Goal: Task Accomplishment & Management: Manage account settings

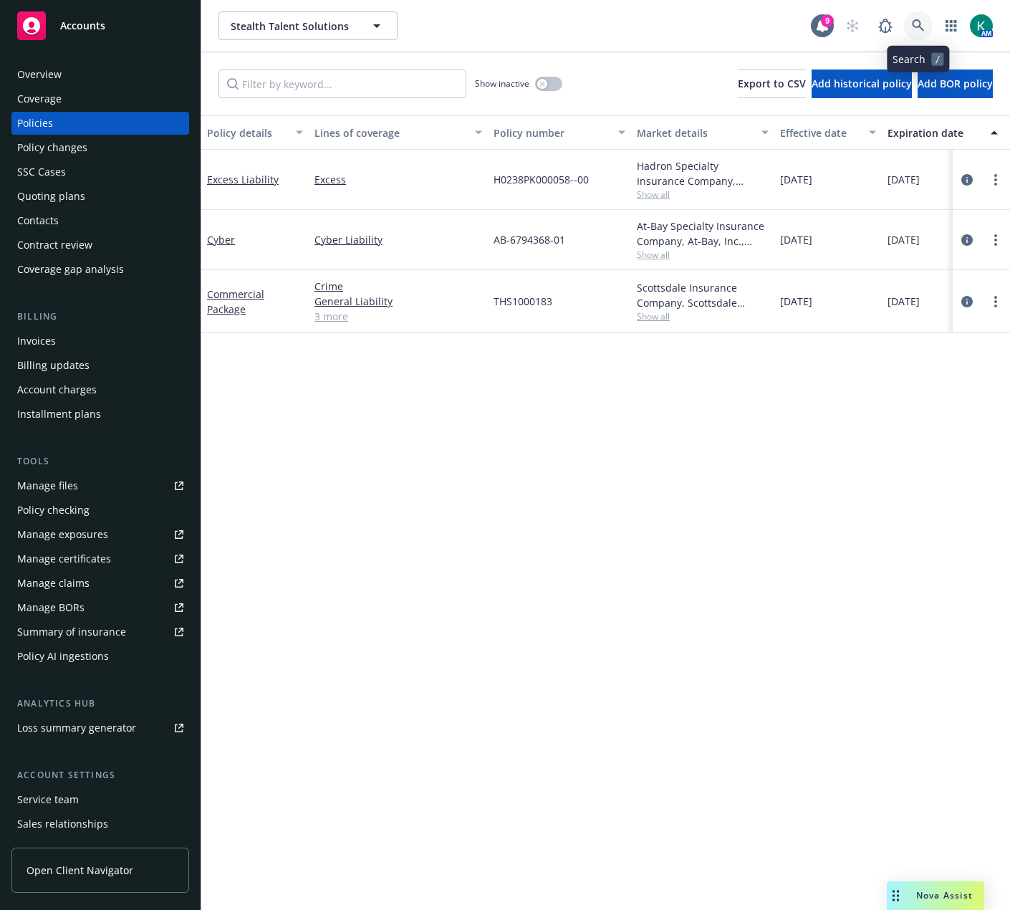
click at [916, 23] on icon at bounding box center [918, 25] width 13 height 13
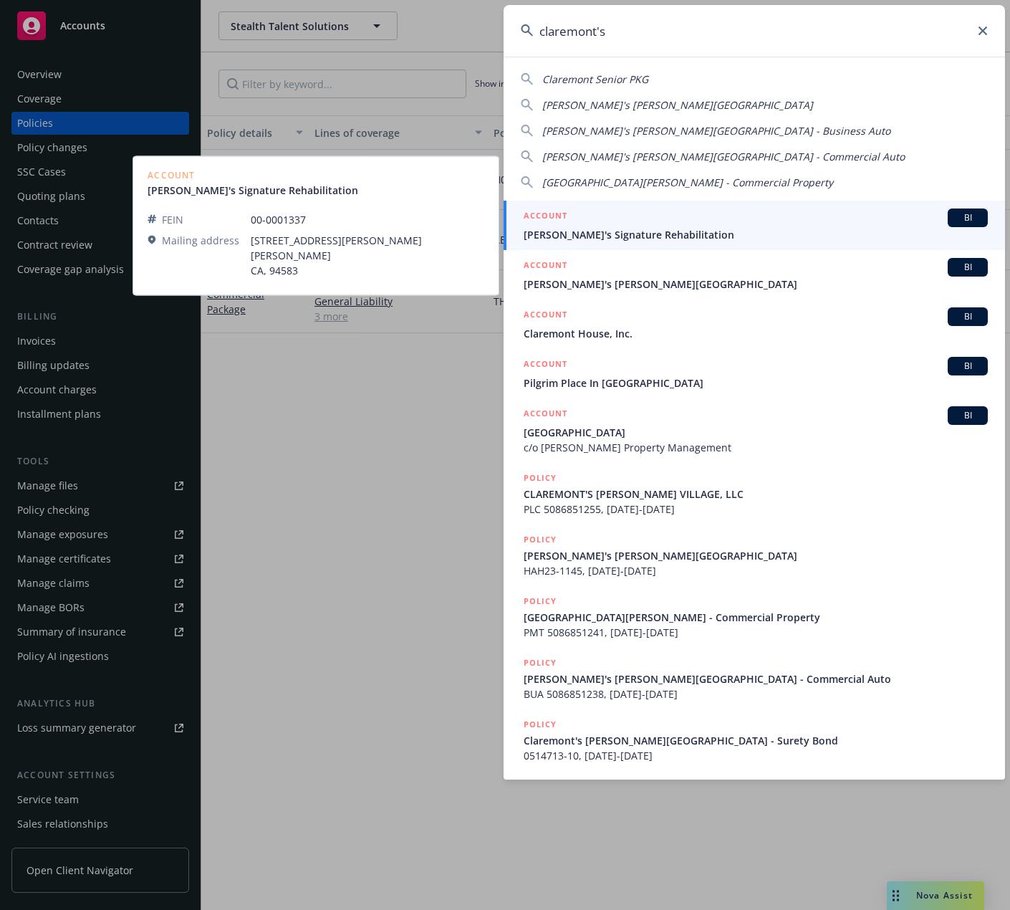
type input "claremont's"
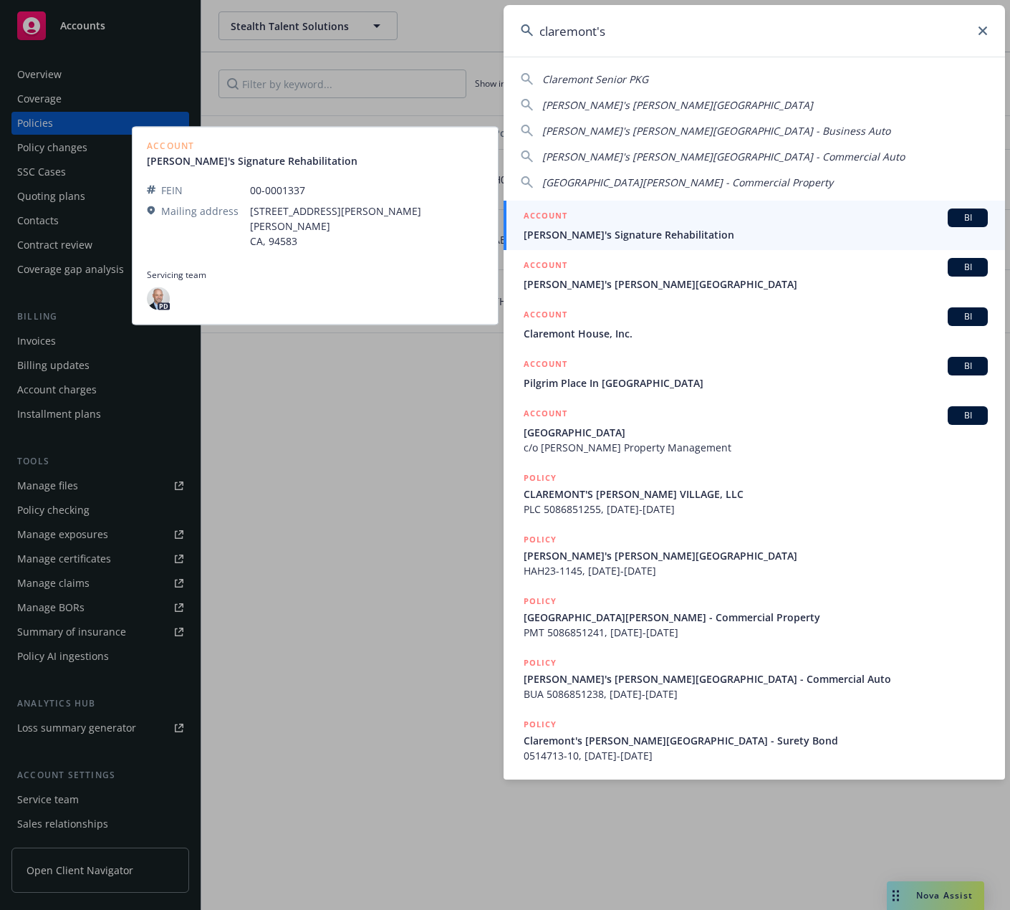
click at [807, 210] on div "ACCOUNT BI" at bounding box center [756, 217] width 464 height 19
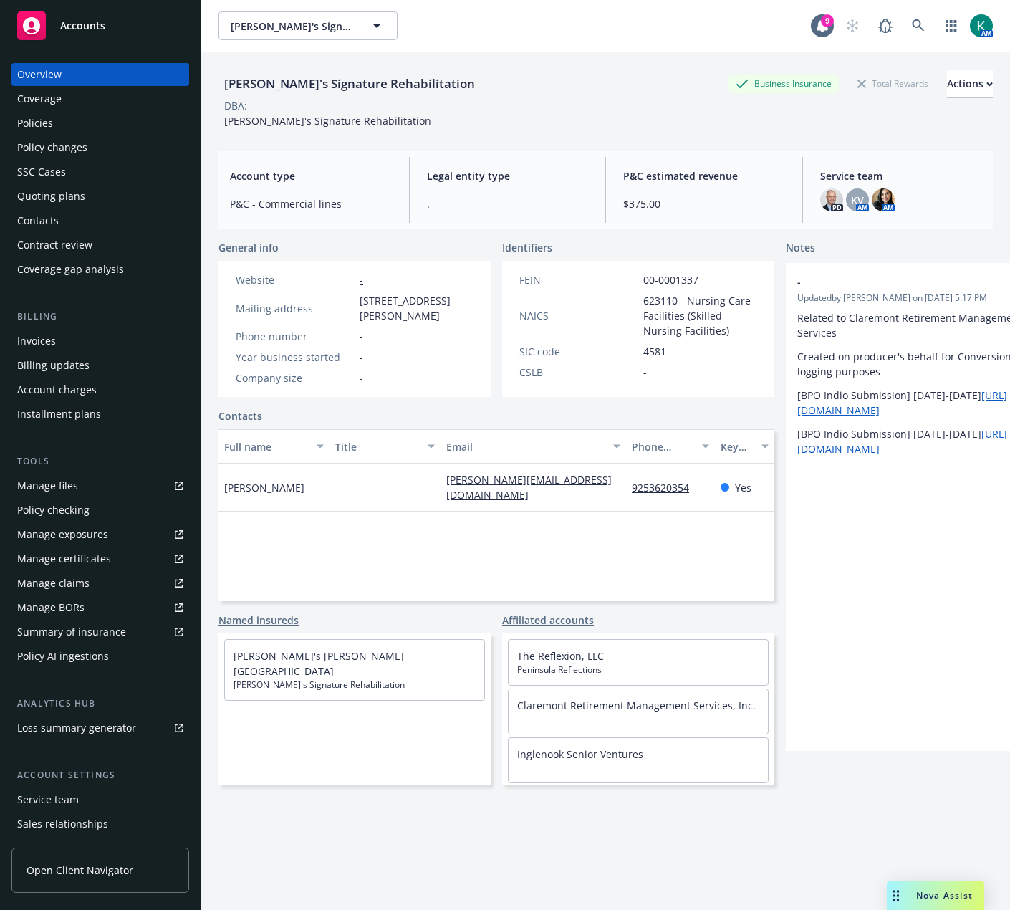
click at [77, 120] on div "Policies" at bounding box center [100, 123] width 166 height 23
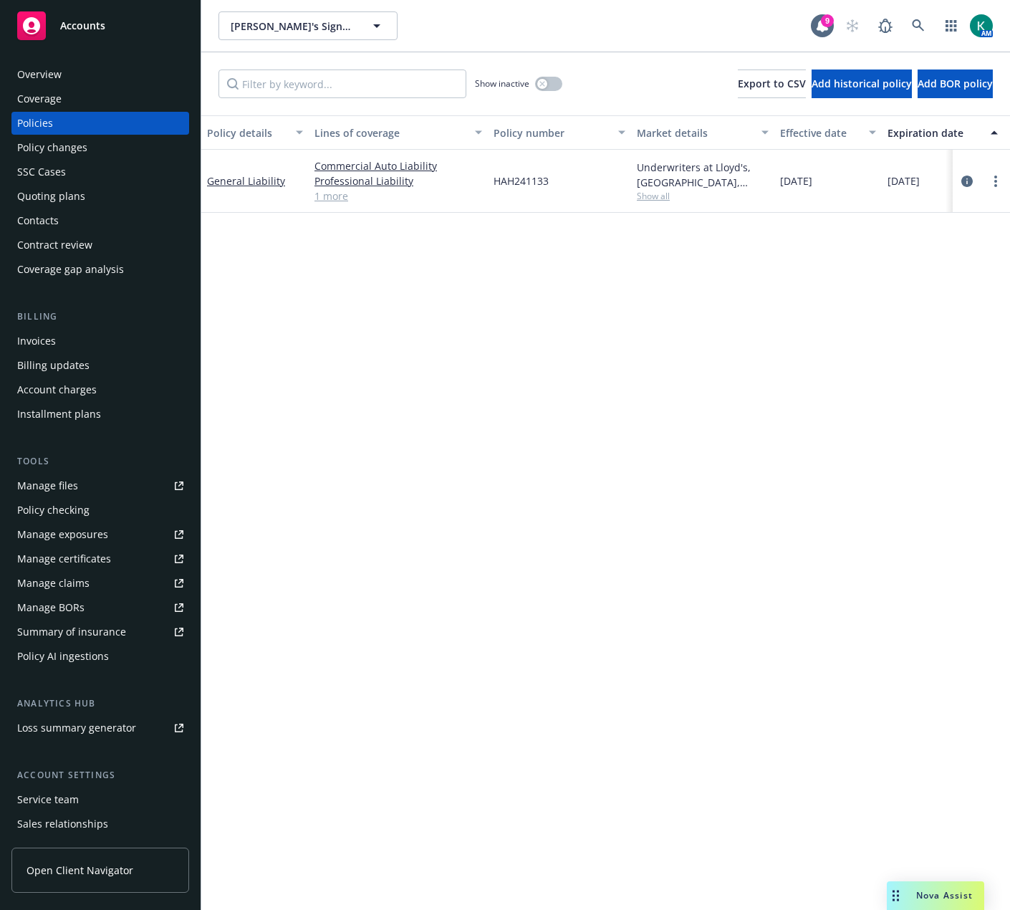
click at [65, 490] on div "Manage files" at bounding box center [47, 485] width 61 height 23
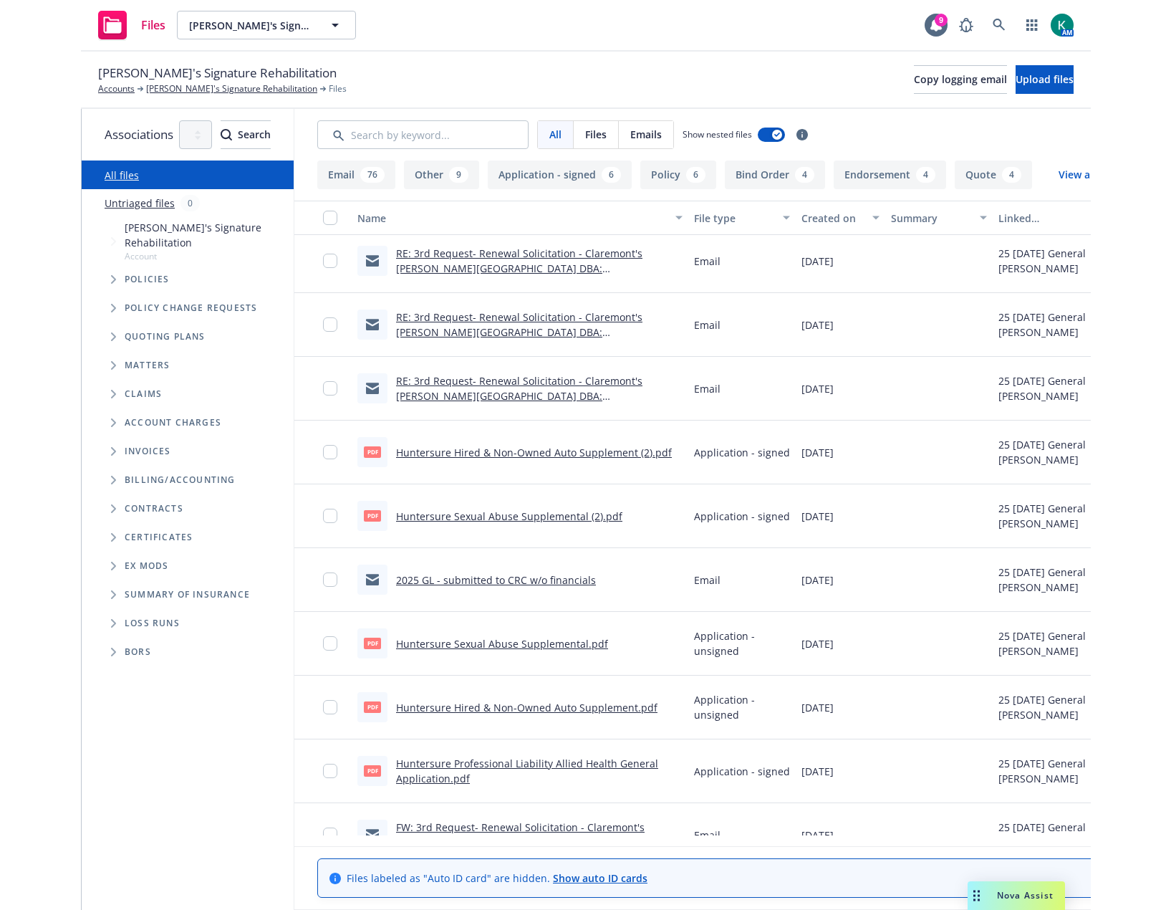
scroll to position [143, 0]
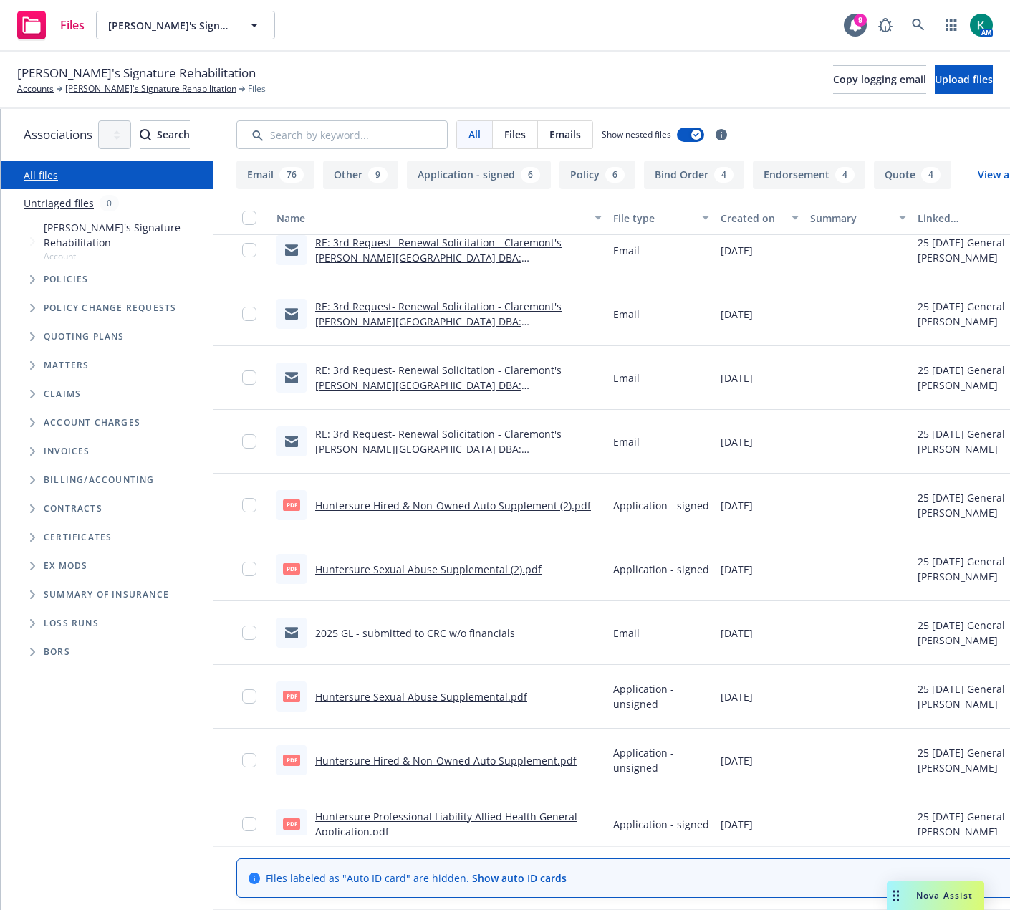
click at [562, 452] on link "RE: 3rd Request- Renewal Solicitation - Claremont's Ramsey Village DBA:Claremon…" at bounding box center [443, 456] width 257 height 59
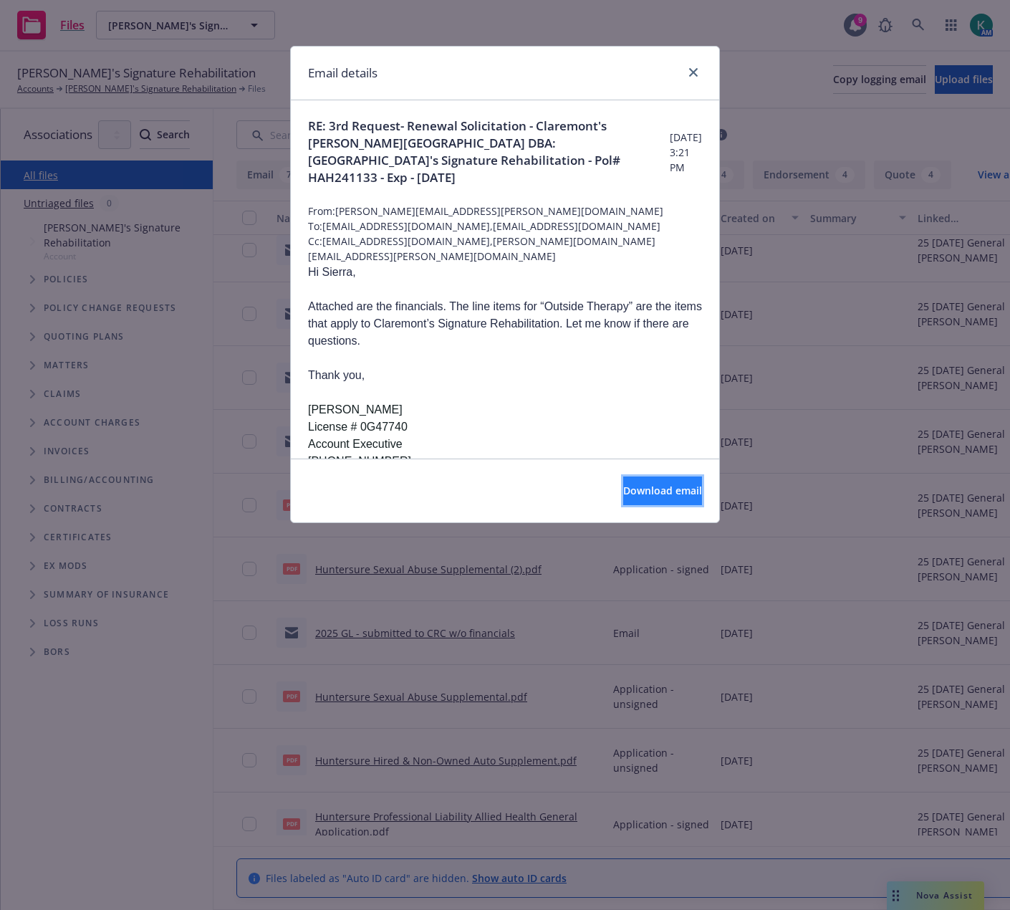
click at [623, 491] on span "Download email" at bounding box center [662, 491] width 79 height 14
click at [622, 83] on div "Email details" at bounding box center [505, 74] width 428 height 54
click at [695, 64] on link "close" at bounding box center [693, 72] width 17 height 17
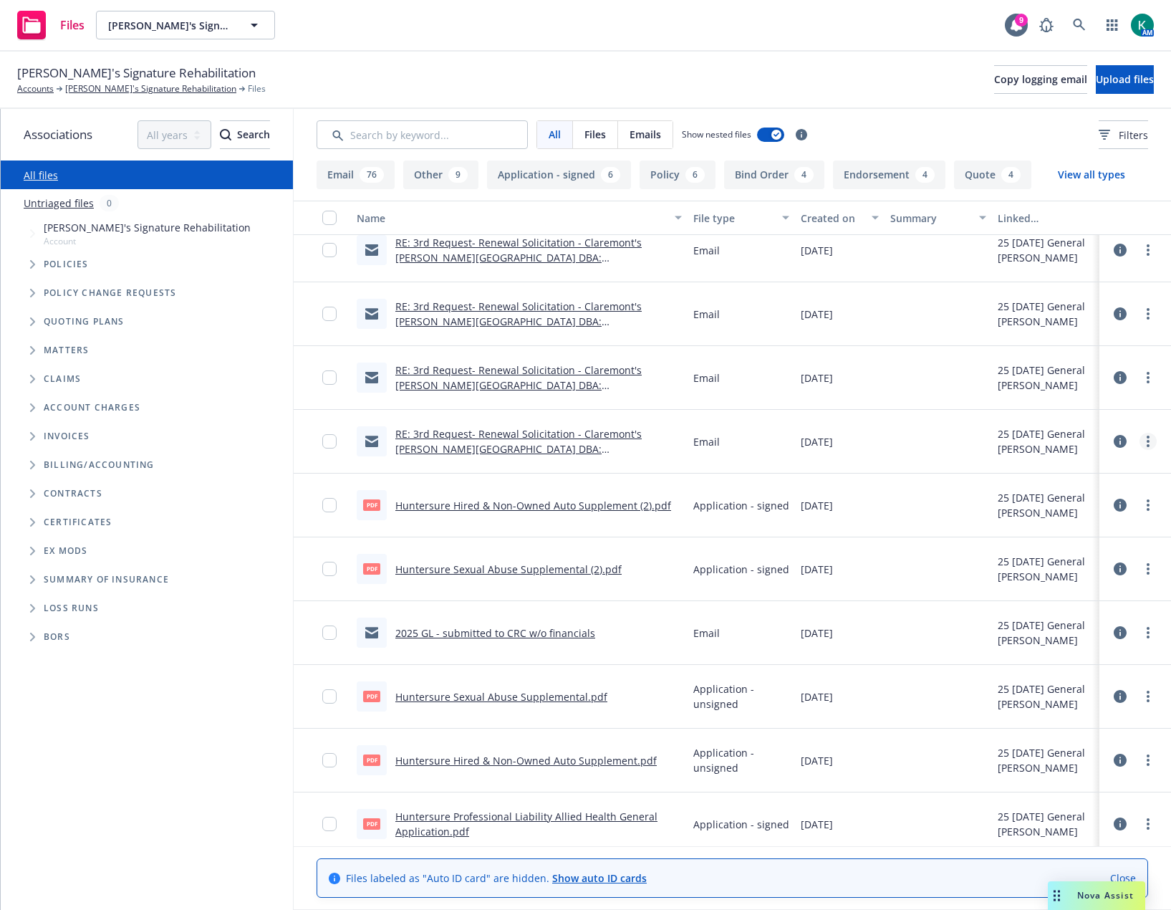
click at [1009, 443] on icon "more" at bounding box center [1148, 441] width 3 height 11
click at [1009, 535] on link "Edit" at bounding box center [1074, 528] width 143 height 29
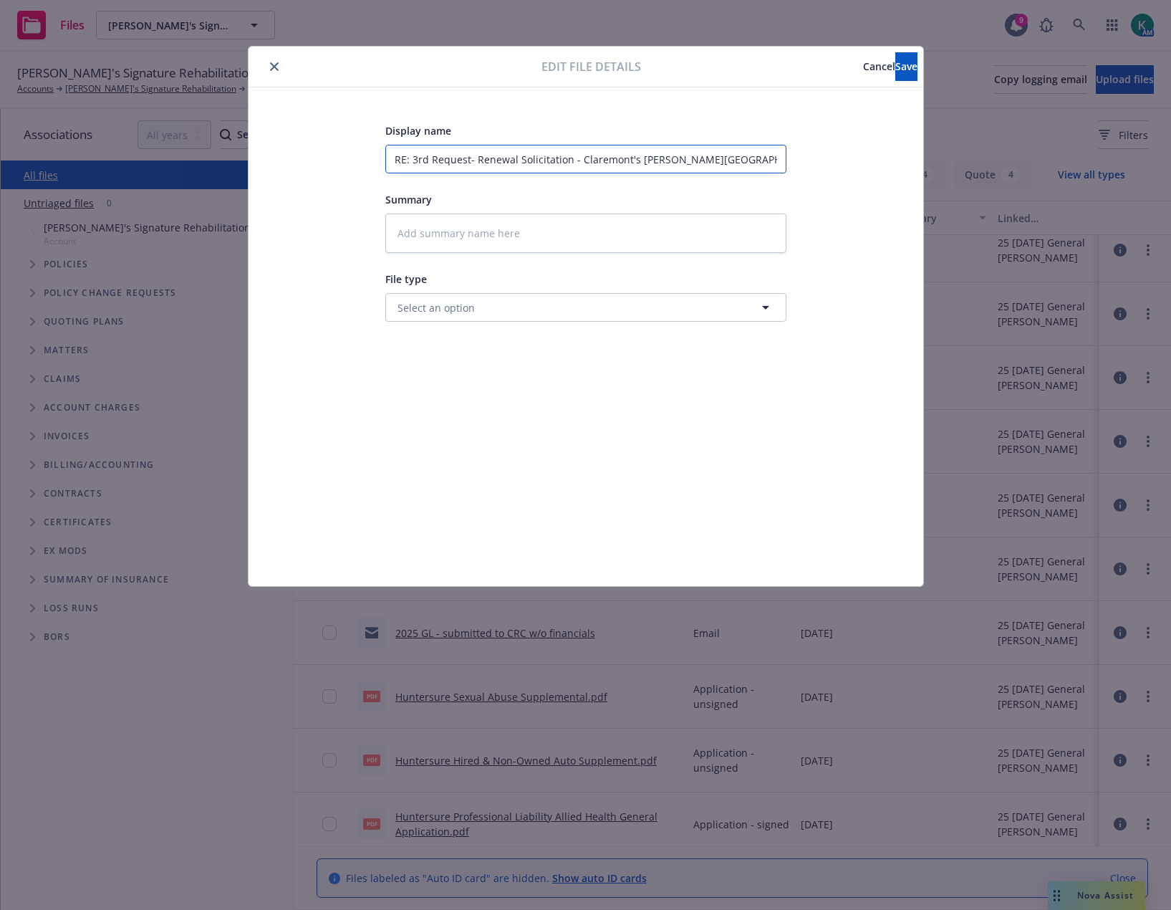
scroll to position [0, 298]
drag, startPoint x: 393, startPoint y: 156, endPoint x: 1326, endPoint y: 165, distance: 932.8
click at [1009, 165] on html "Files Claremont's Signature Rehabilitation Claremont's Signature Rehabilitation…" at bounding box center [585, 455] width 1171 height 910
type textarea "x"
type input "2"
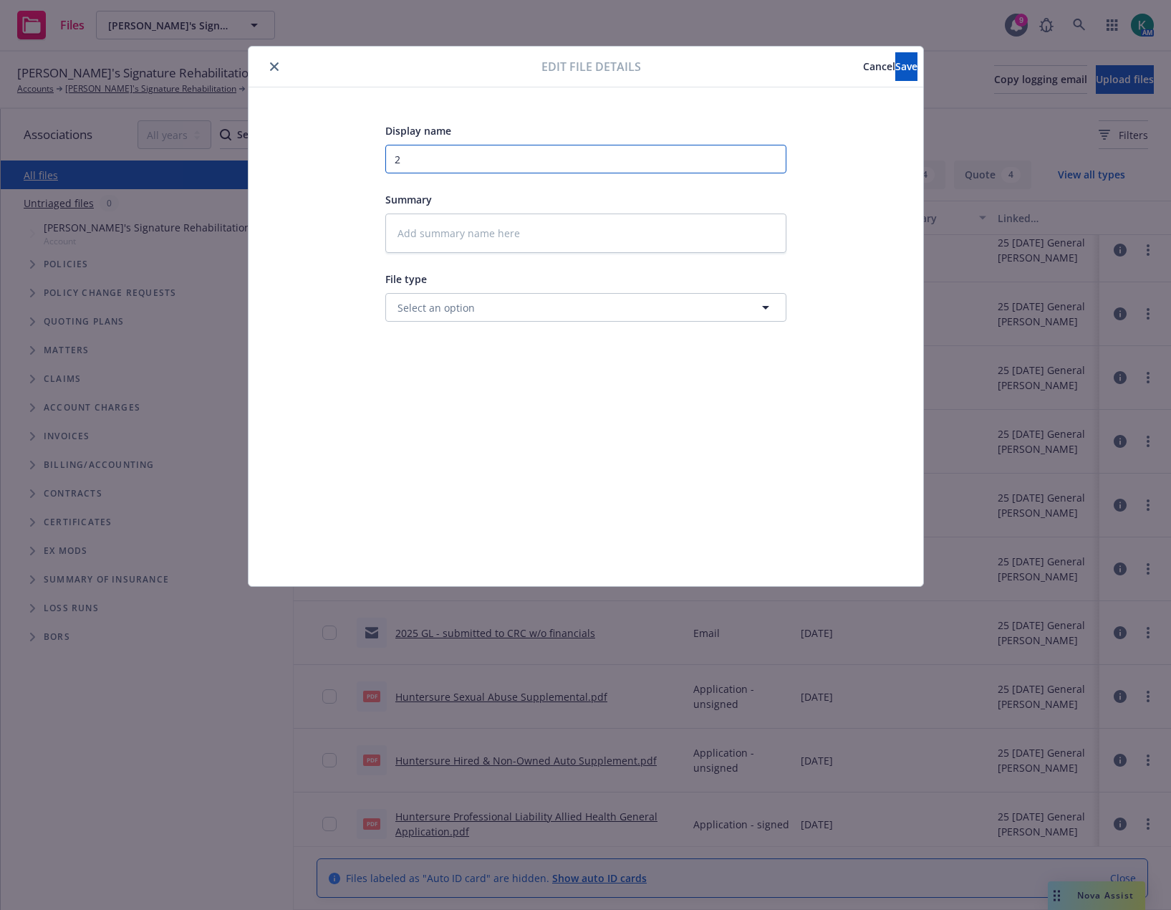
scroll to position [0, 0]
type textarea "x"
type input "20"
type textarea "x"
type input "202"
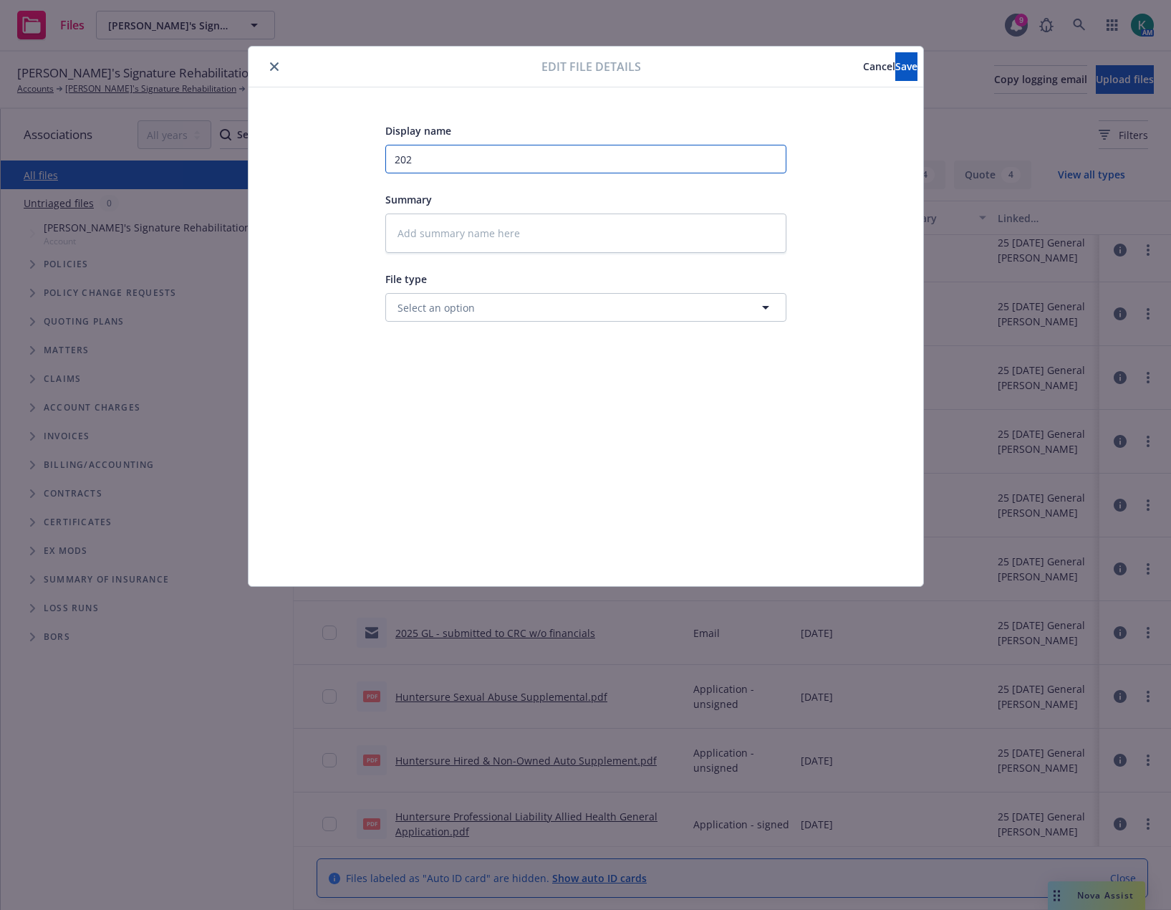
type textarea "x"
type input "2026"
type textarea "x"
type input "202"
type textarea "x"
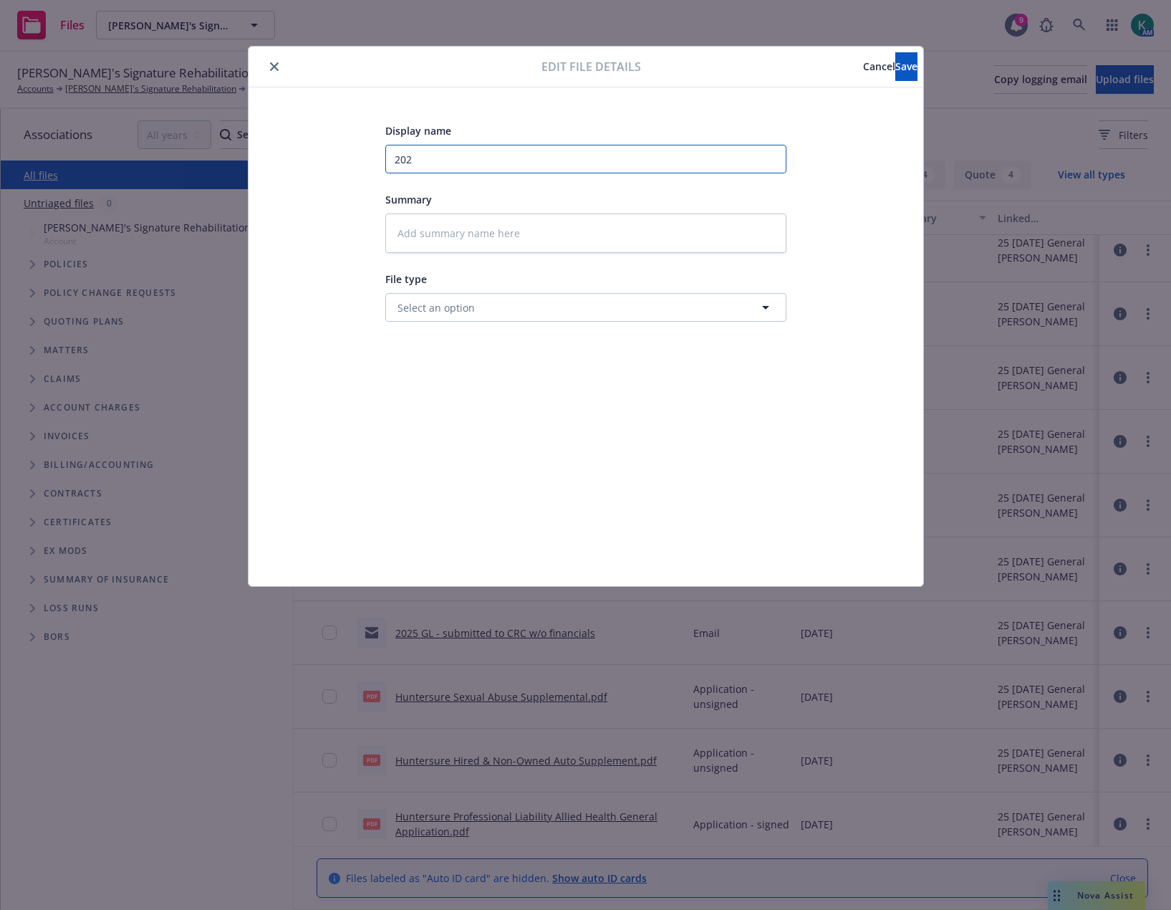
type input "2025"
type textarea "x"
type input "2025"
type textarea "x"
type input "2025 G"
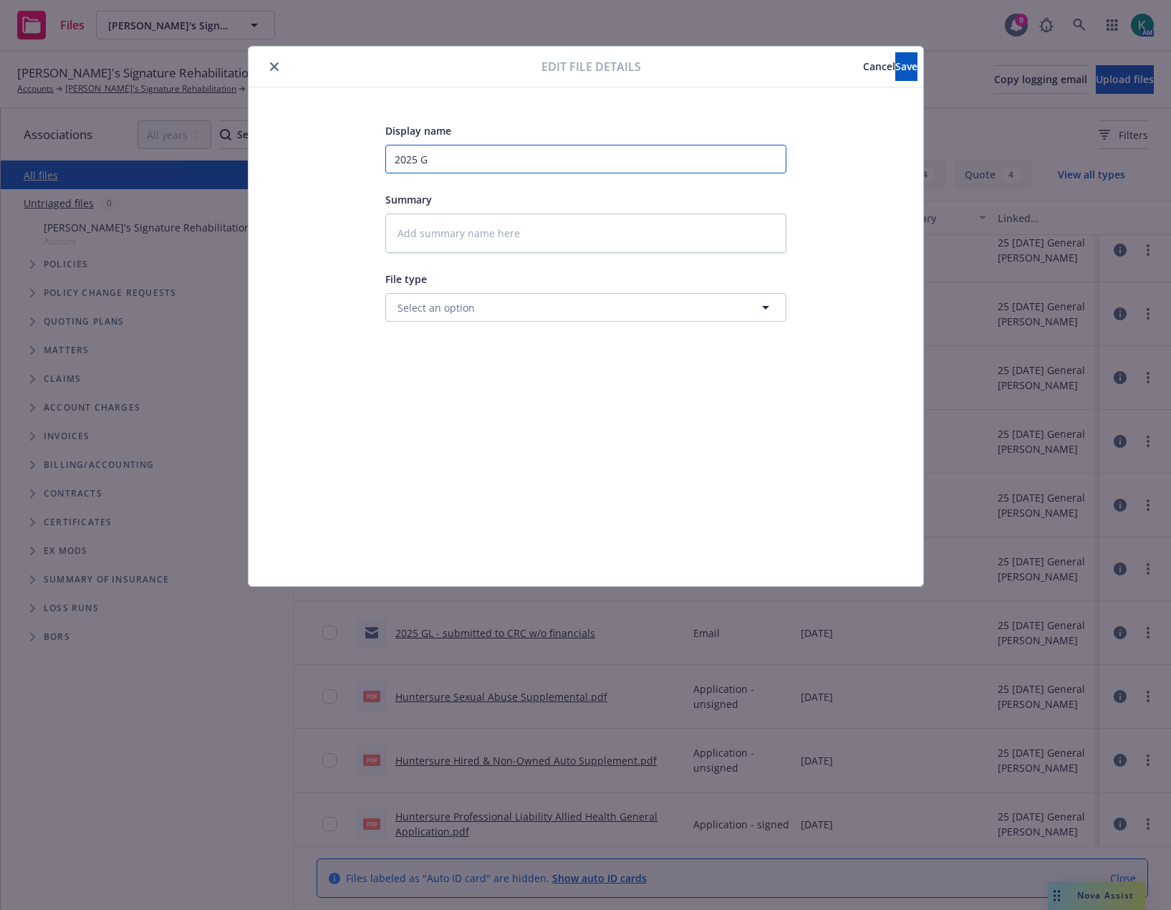
type textarea "x"
type input "2025 GL"
type textarea "x"
type input "2025 GL"
type textarea "x"
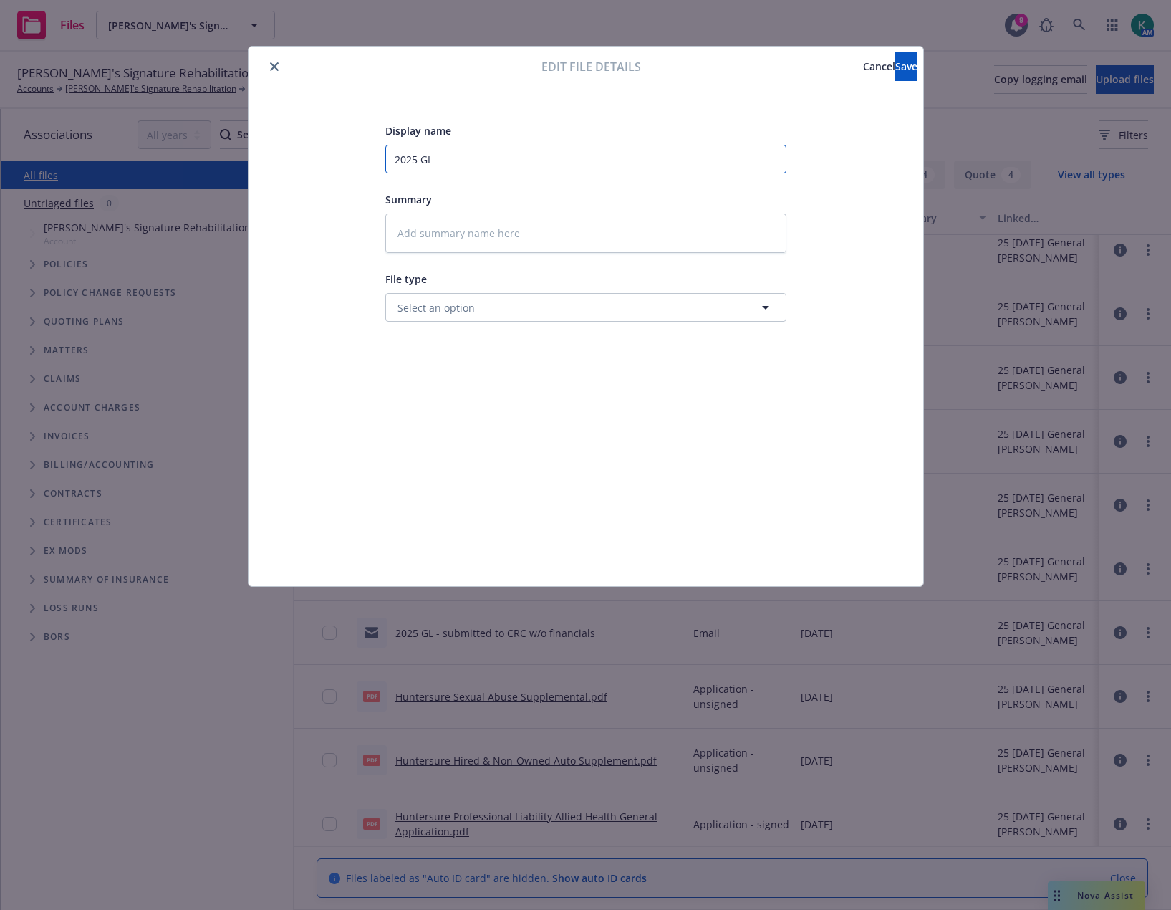
type input "2025 GL -"
type textarea "x"
type input "2025 GL -"
type textarea "x"
type input "2025 GL - s"
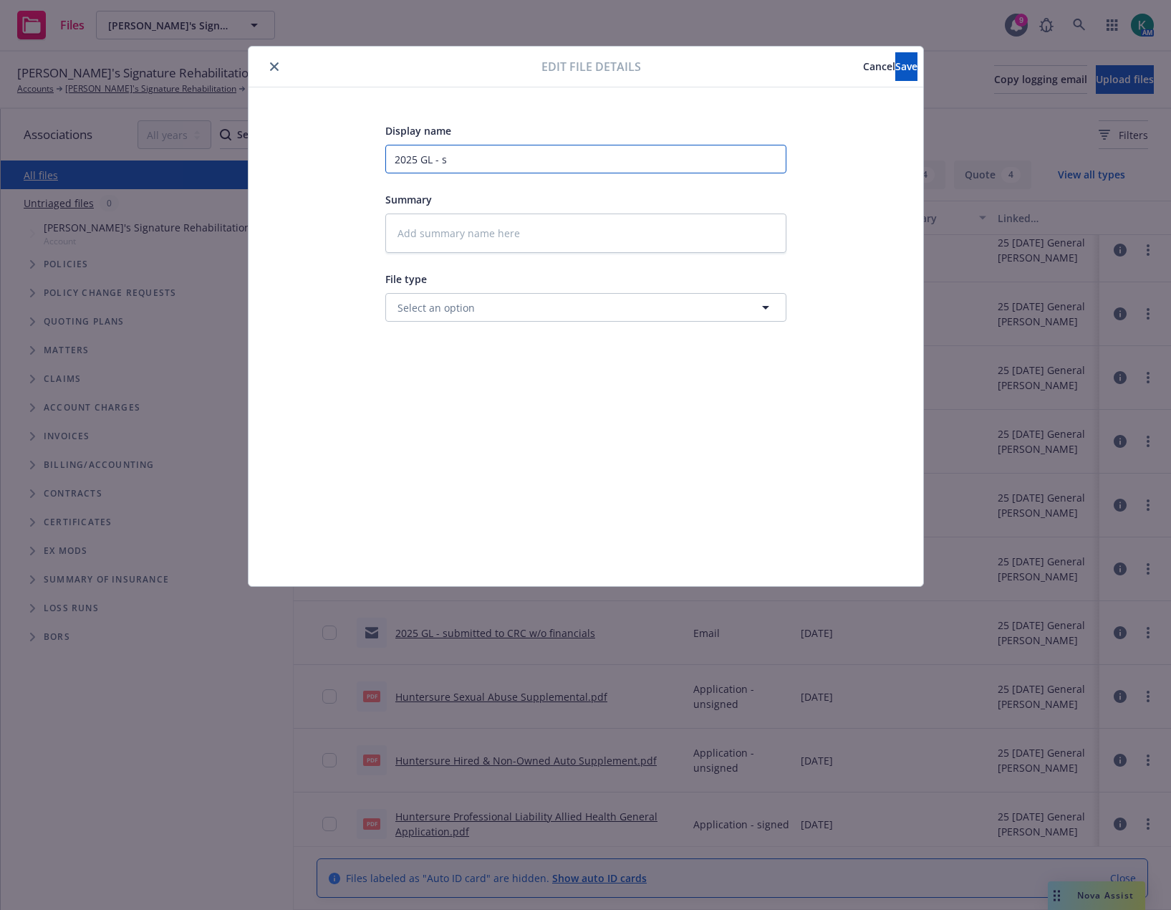
type textarea "x"
type input "2025 GL - su"
type textarea "x"
type input "2025 GL - sub"
type textarea "x"
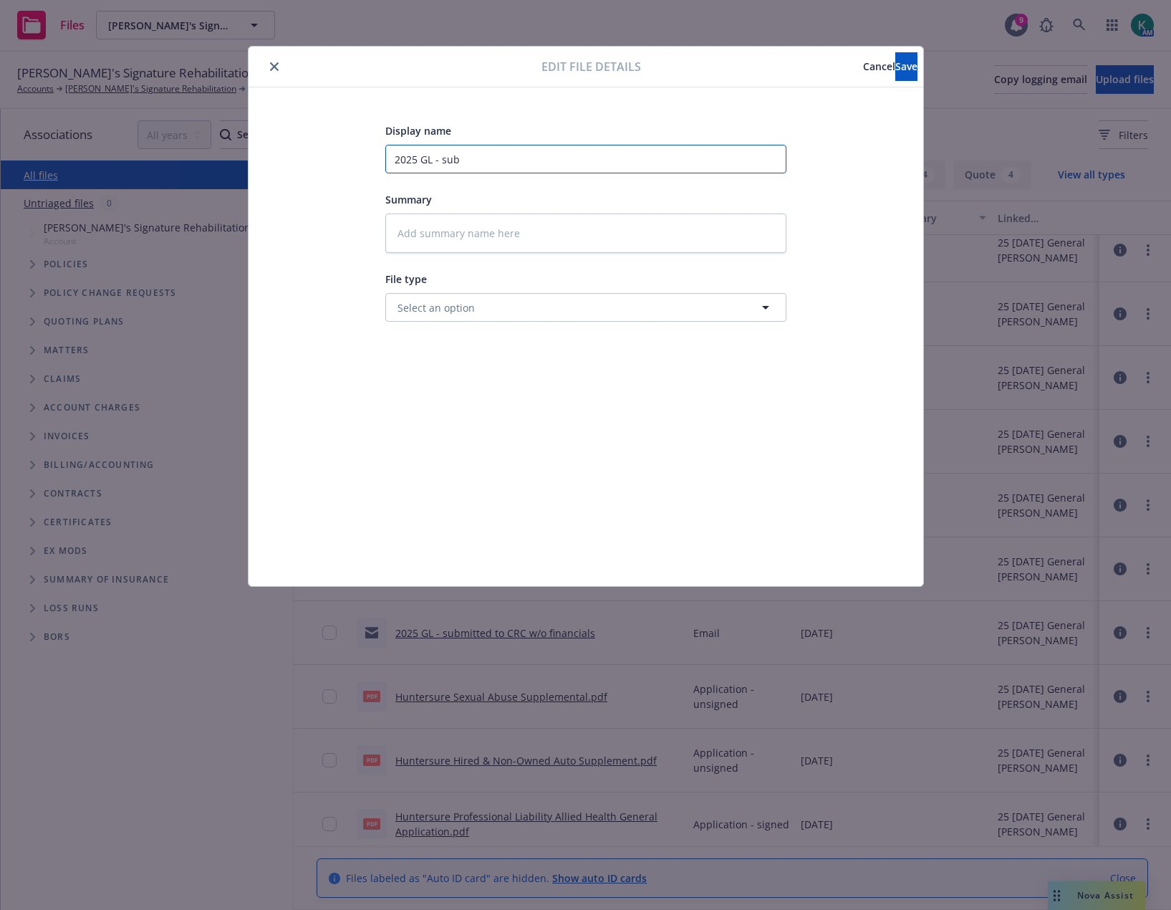
type input "2025 GL - subm"
type textarea "x"
type input "2025 GL - submi"
type textarea "x"
type input "2025 GL - submit"
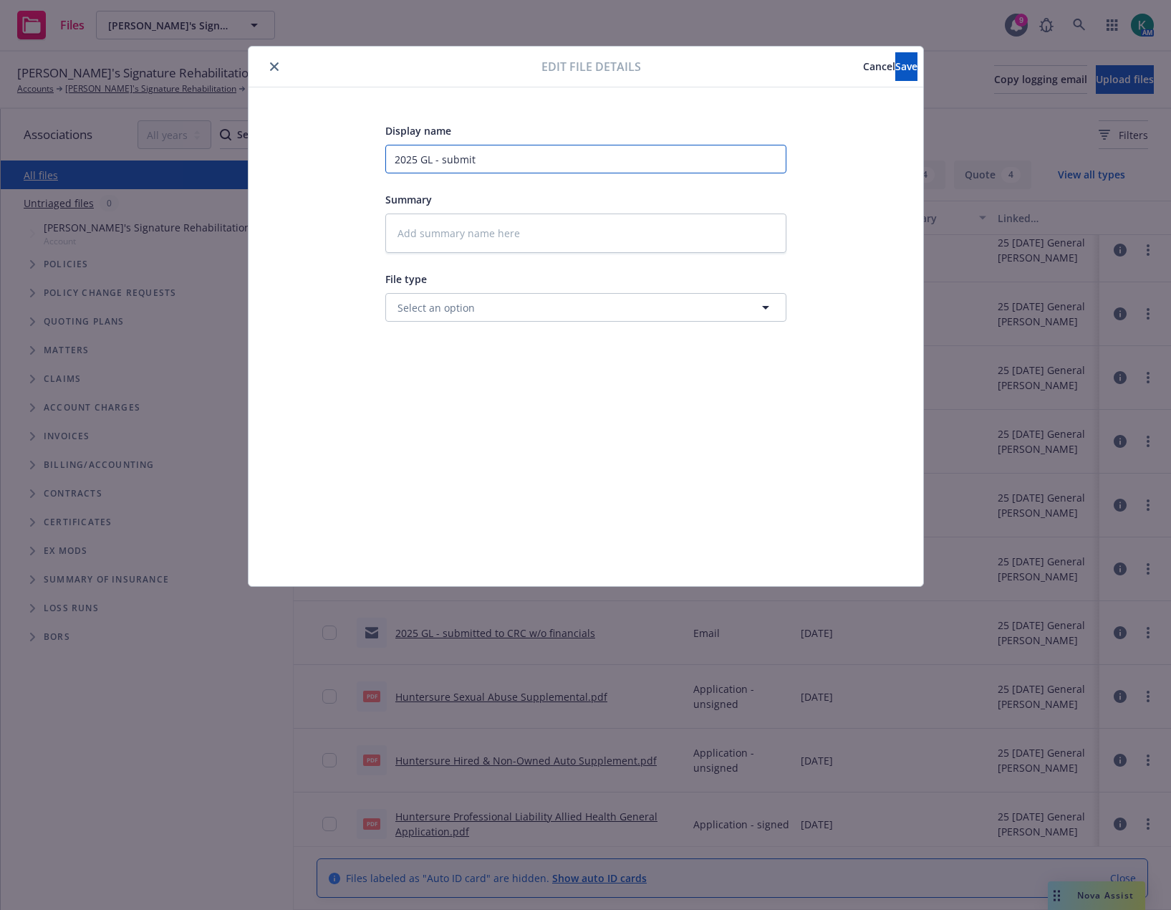
type textarea "x"
type input "2025 GL - submitt"
type textarea "x"
type input "2025 GL - submitte"
type textarea "x"
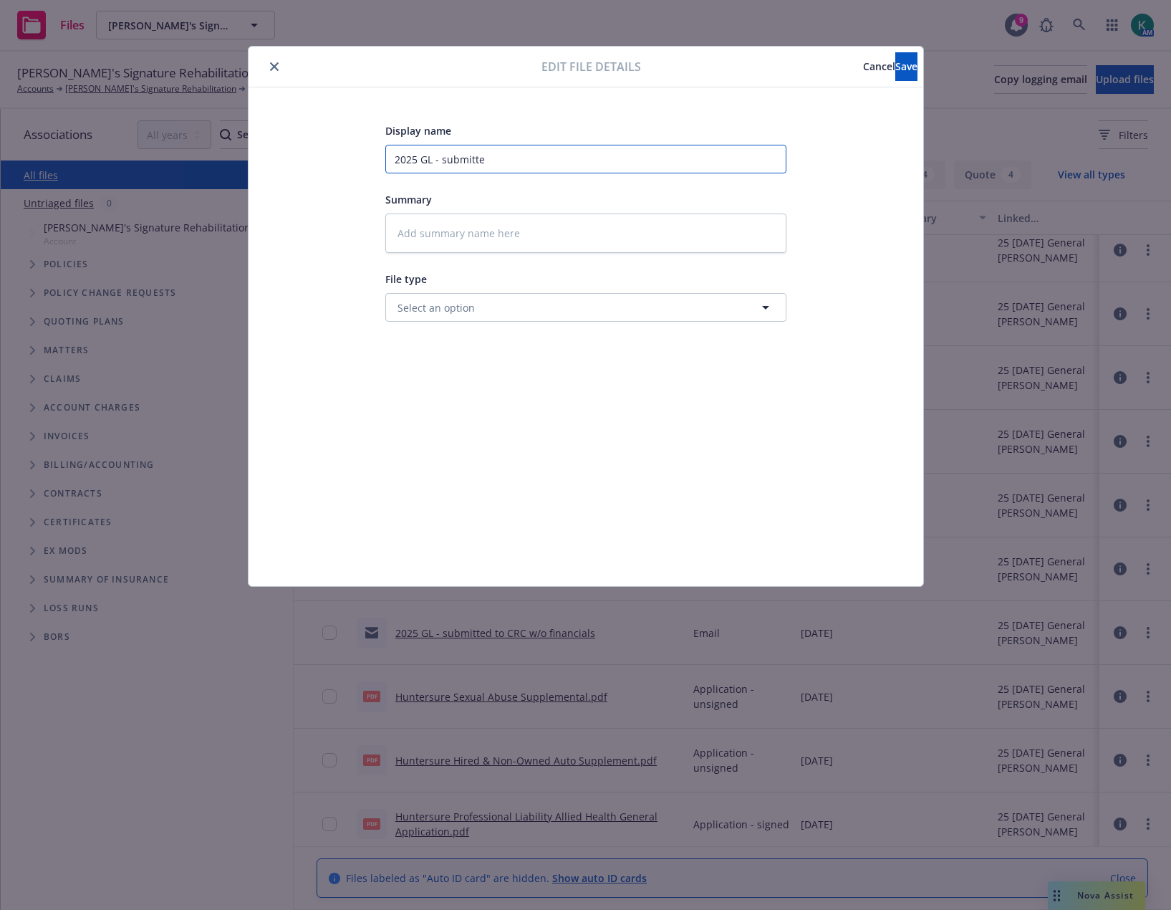
type input "2025 GL - submitted"
type textarea "x"
type input "2025 GL - submitted"
type textarea "x"
type input "2025 GL - submitted f"
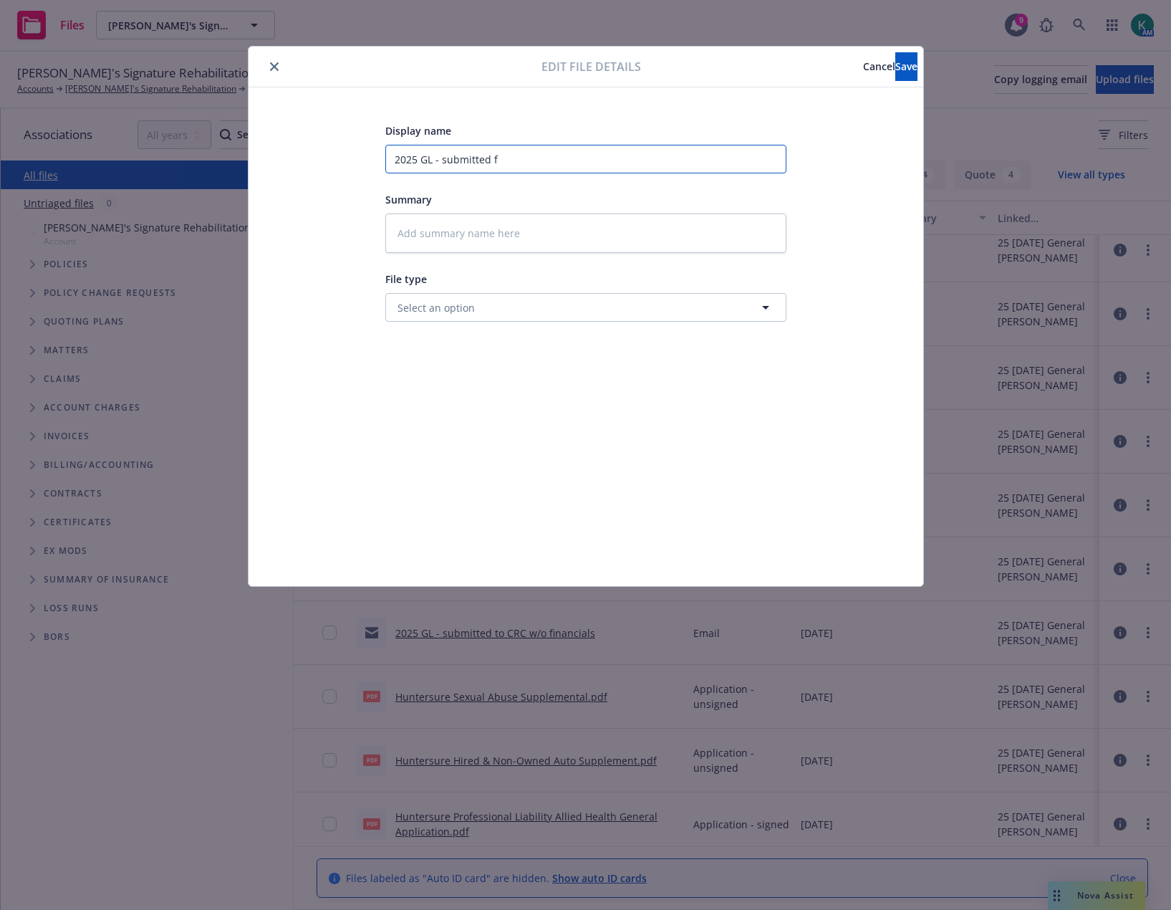
type textarea "x"
type input "2025 GL - submitted fi"
type textarea "x"
type input "2025 GL - submitted fin"
type textarea "x"
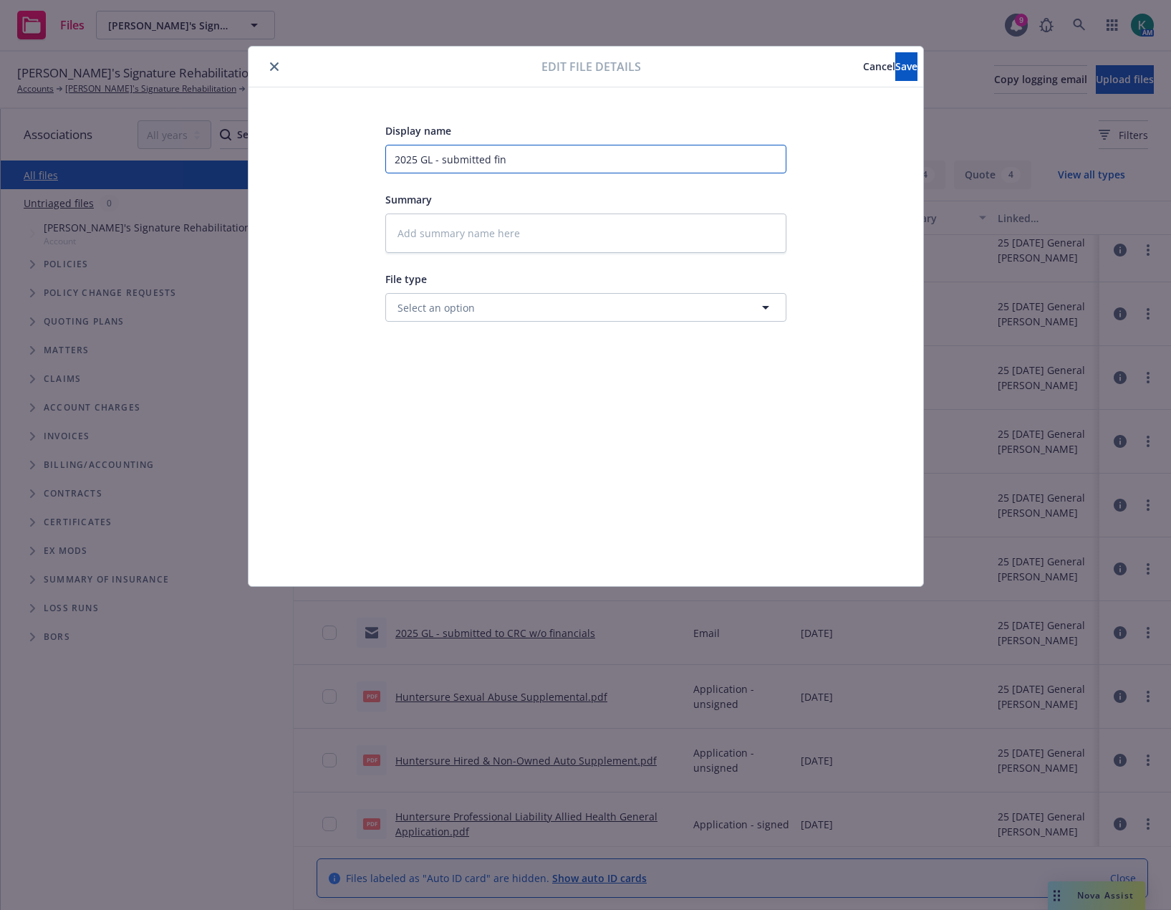
type input "2025 GL - submitted fina"
type textarea "x"
type input "2025 GL - submitted finan"
type textarea "x"
type input "2025 GL - submitted financ"
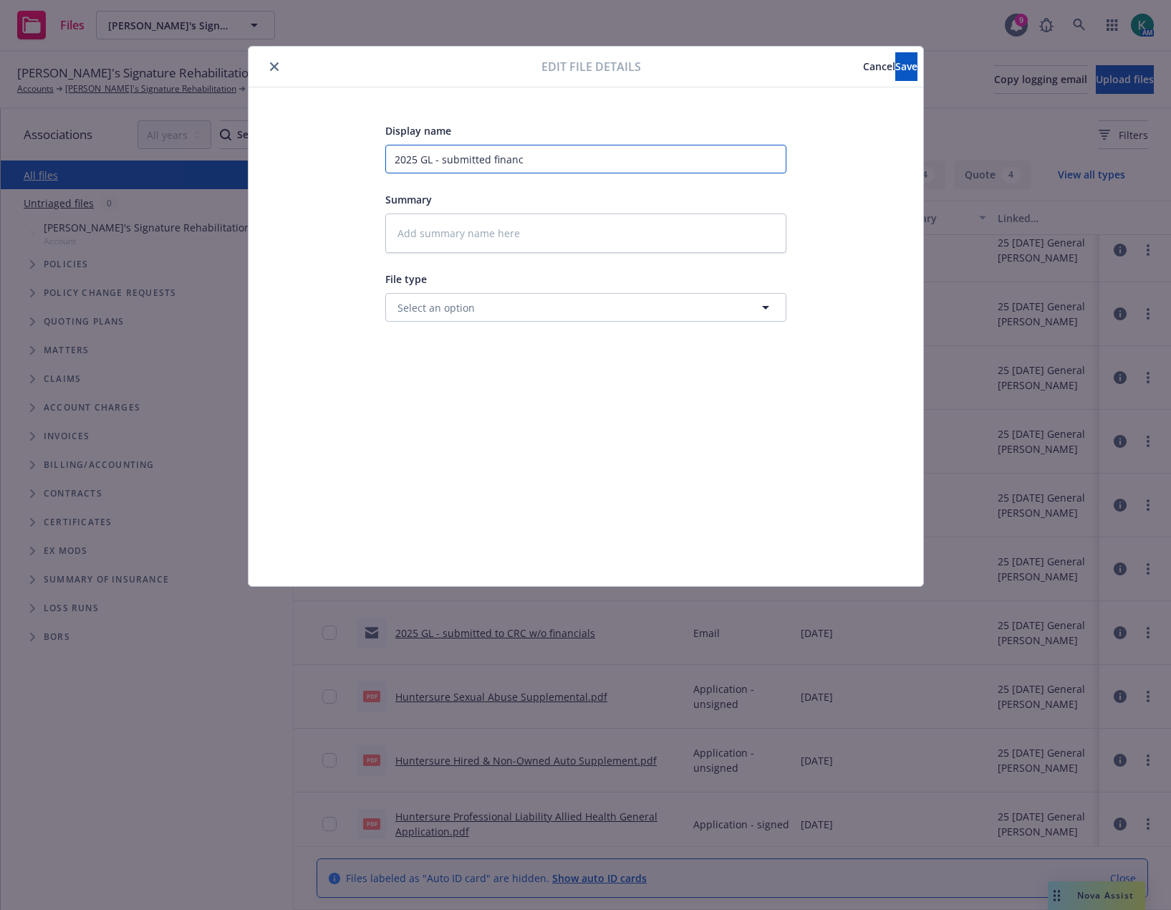
type textarea "x"
type input "2025 GL - submitted financi"
type textarea "x"
type input "2025 GL - submitted financia"
type textarea "x"
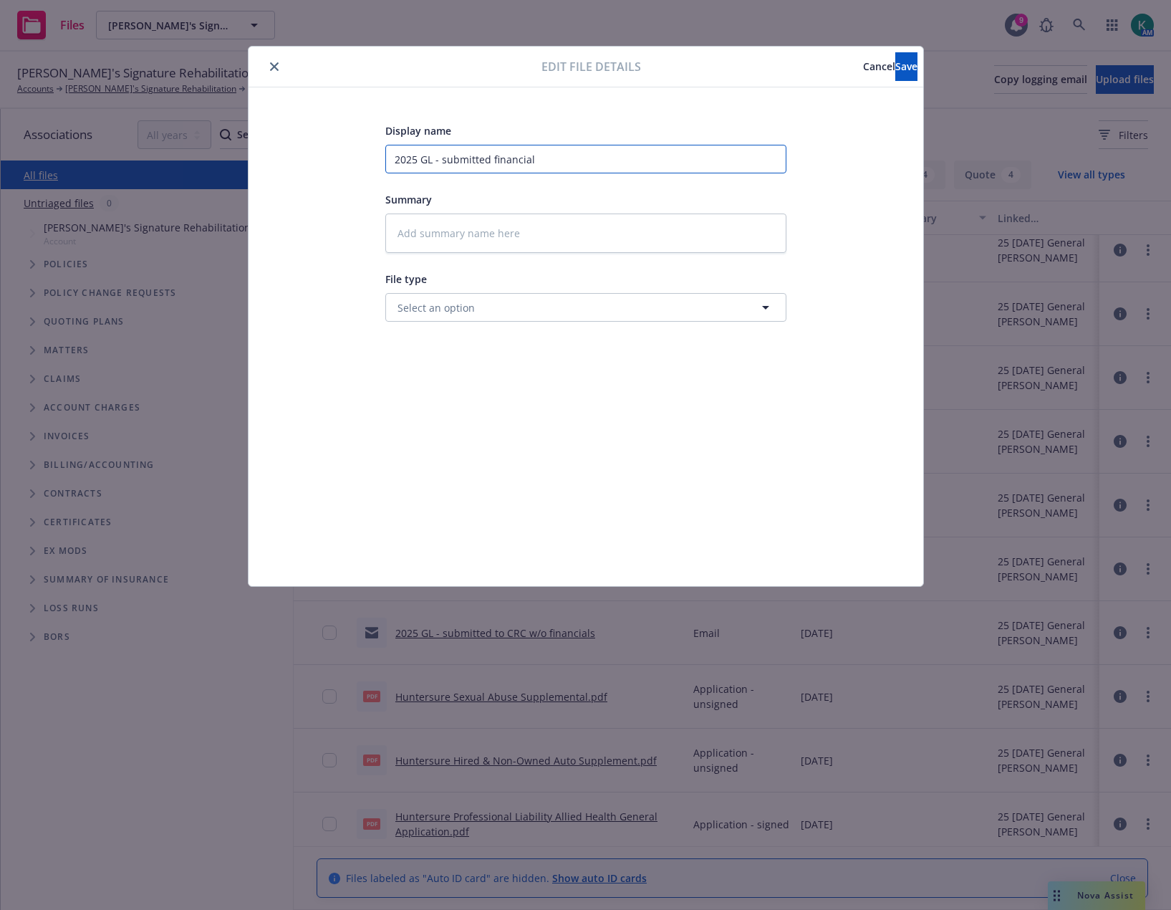
type input "2025 GL - submitted financials"
type textarea "x"
type input "2025 GL - submitted financials"
type textarea "x"
type input "2025 GL - submitted financials t"
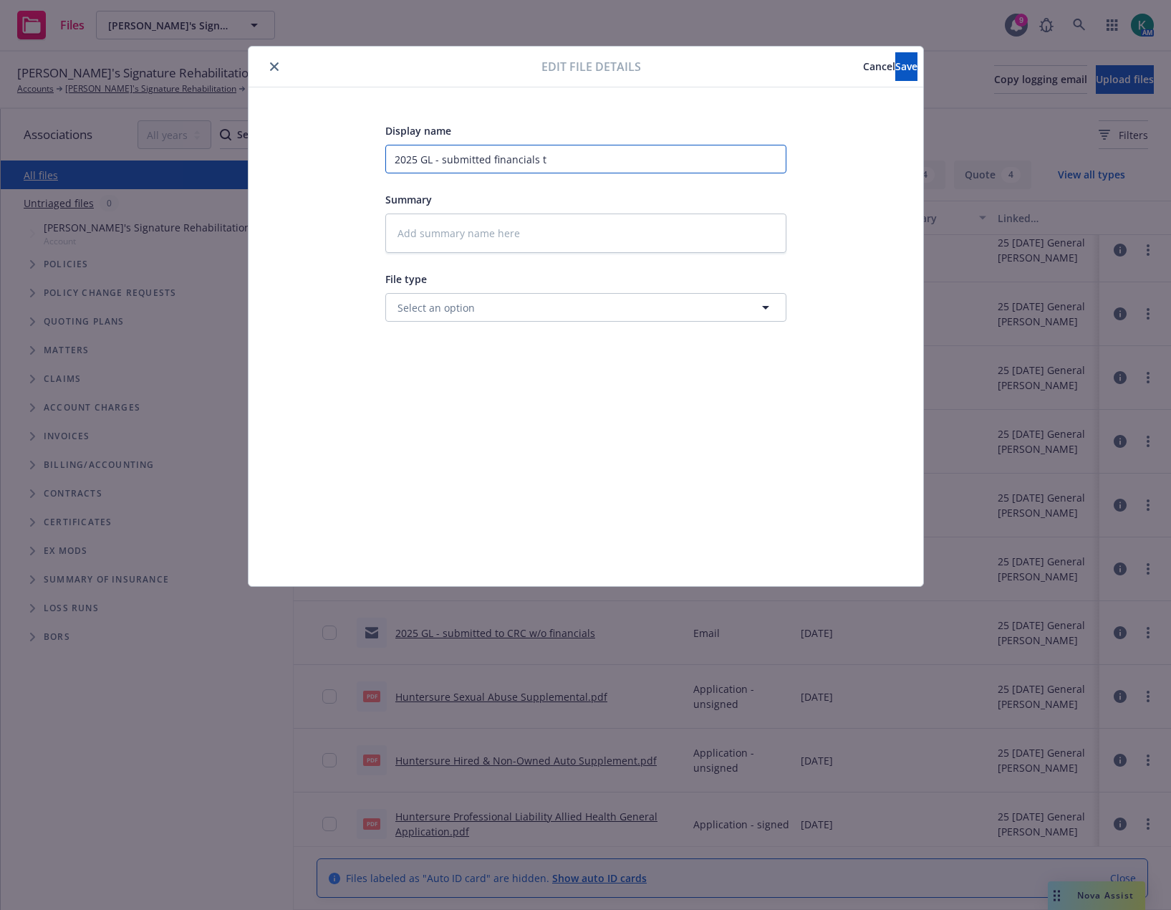
type textarea "x"
type input "2025 GL - submitted financials to"
type textarea "x"
type input "2025 GL - submitted financials to"
type textarea "x"
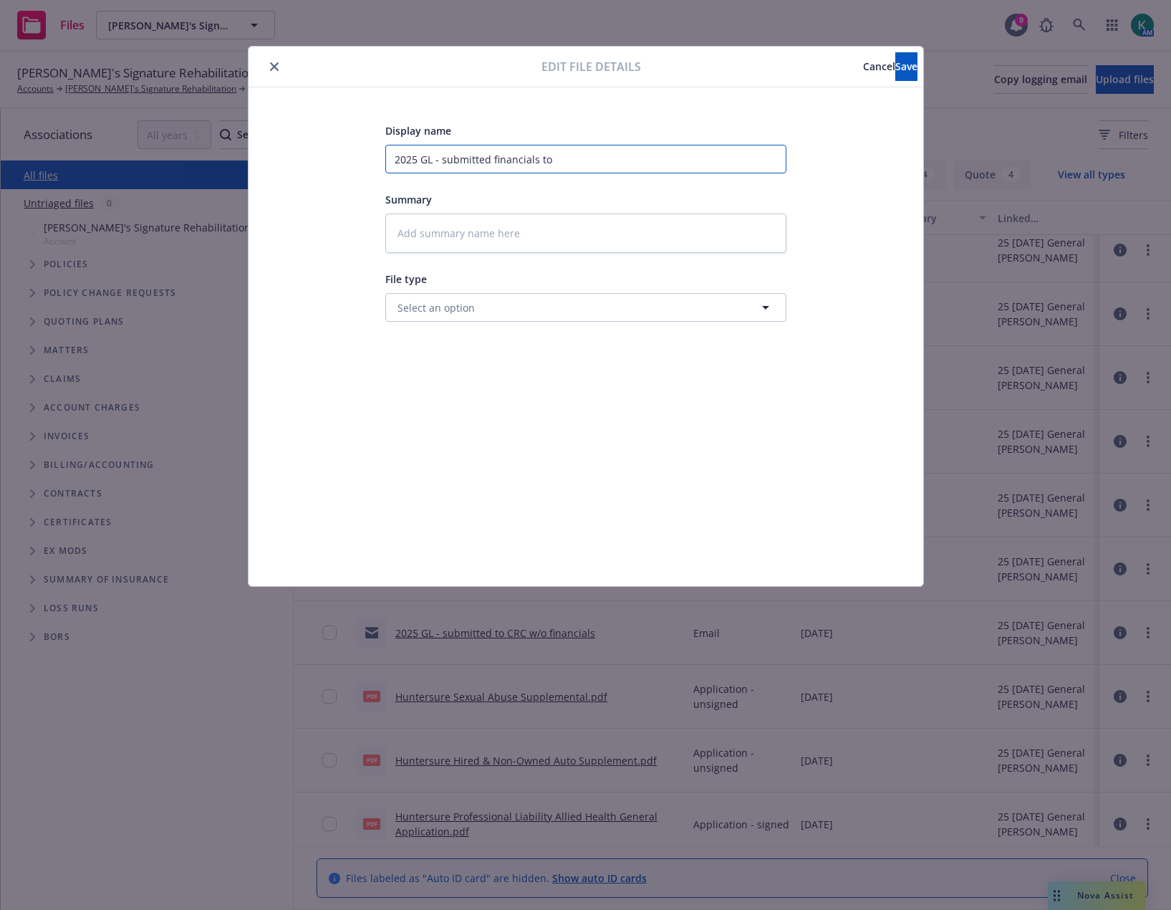
type input "2025 GL - submitted financials to C"
type textarea "x"
type input "2025 GL - submitted financials to CR"
type textarea "x"
type input "2025 GL - submitted financials to CRC"
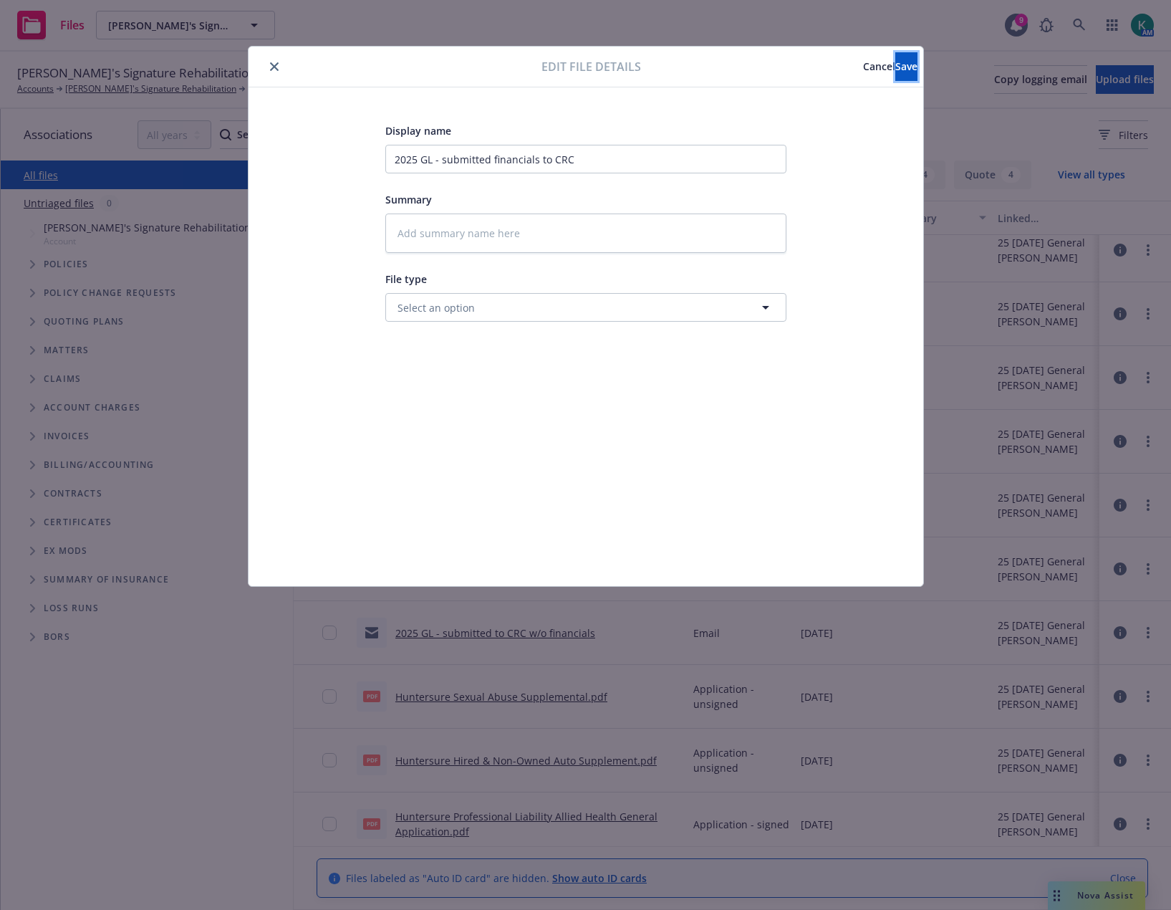
drag, startPoint x: 890, startPoint y: 75, endPoint x: 845, endPoint y: 81, distance: 45.6
click at [896, 74] on button "Save" at bounding box center [907, 66] width 22 height 29
type textarea "x"
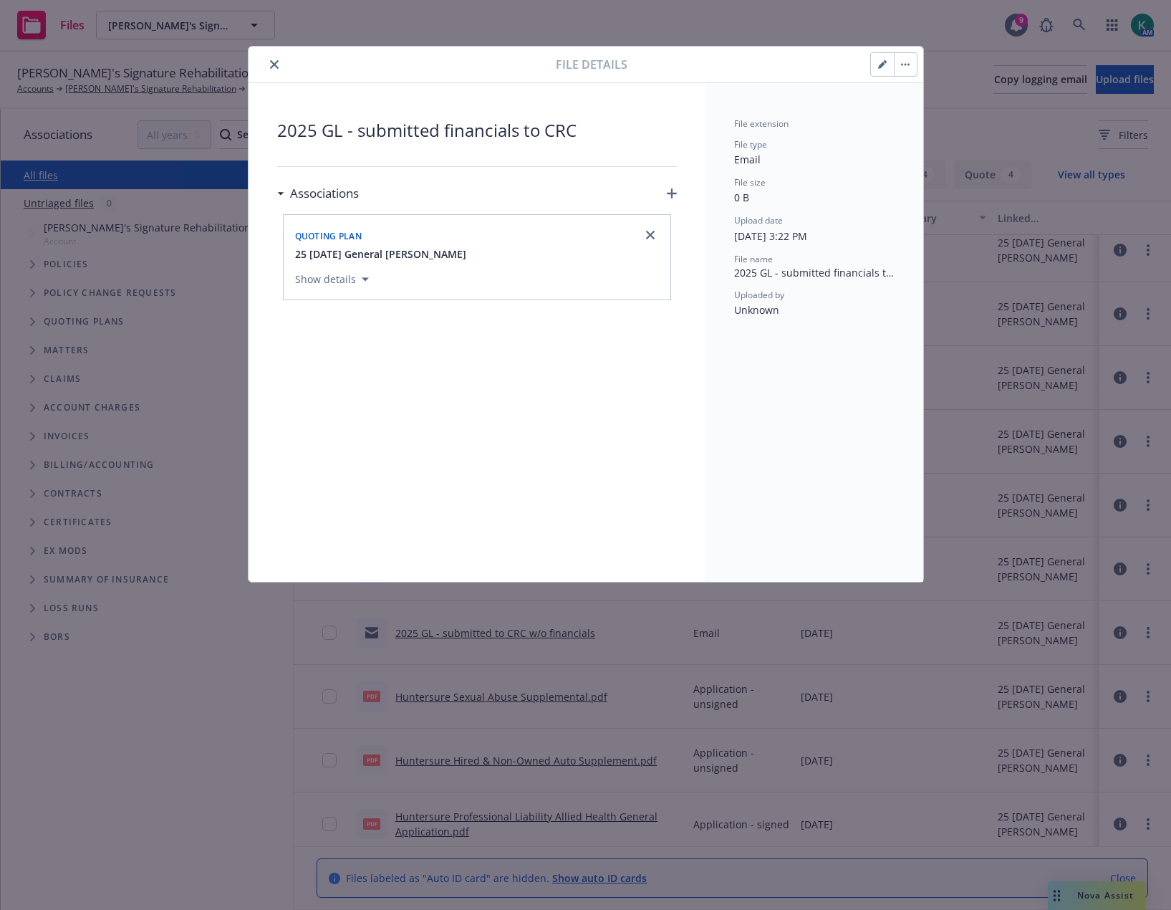
click at [274, 68] on icon "close" at bounding box center [274, 64] width 9 height 9
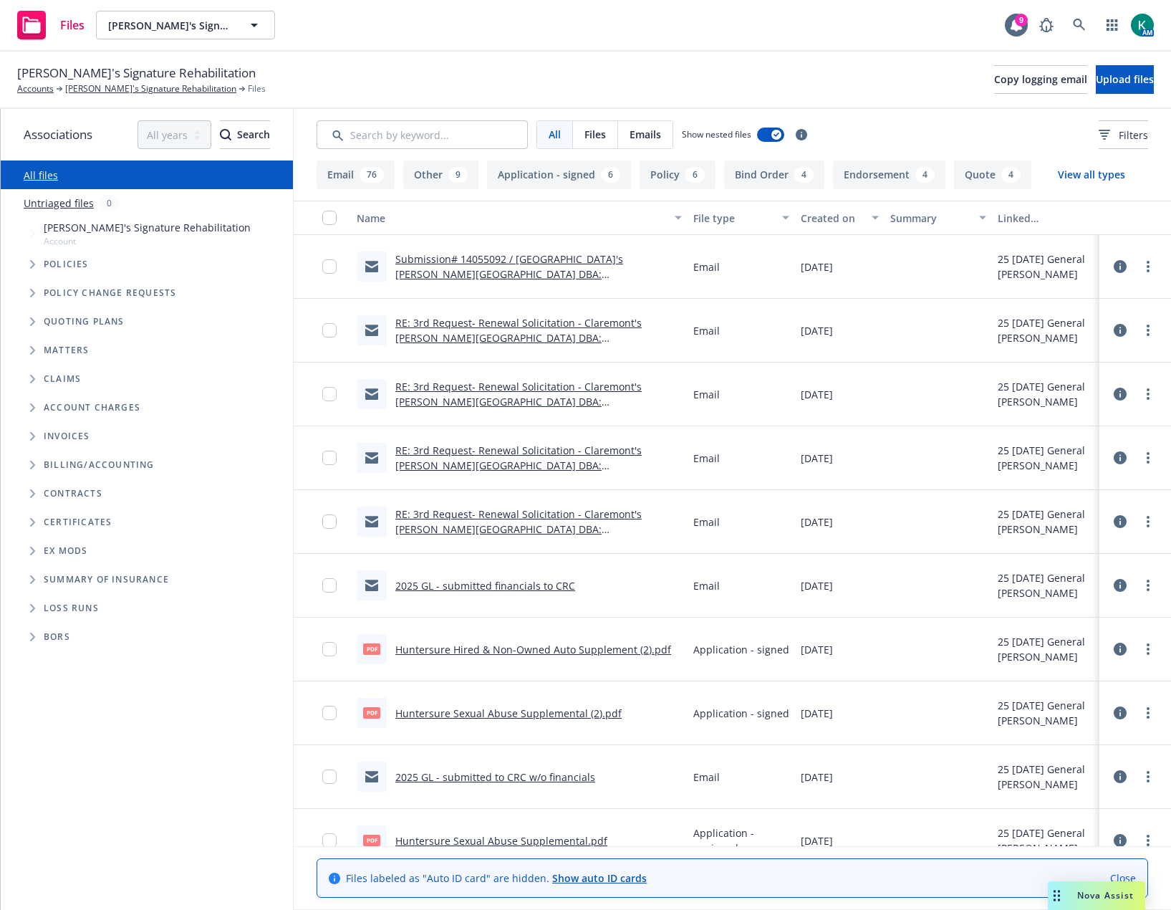
click at [530, 252] on link "Submission# 14055092 / Claremont's Ramsey Village DBA:Claremont's Signature Reh…" at bounding box center [509, 274] width 228 height 44
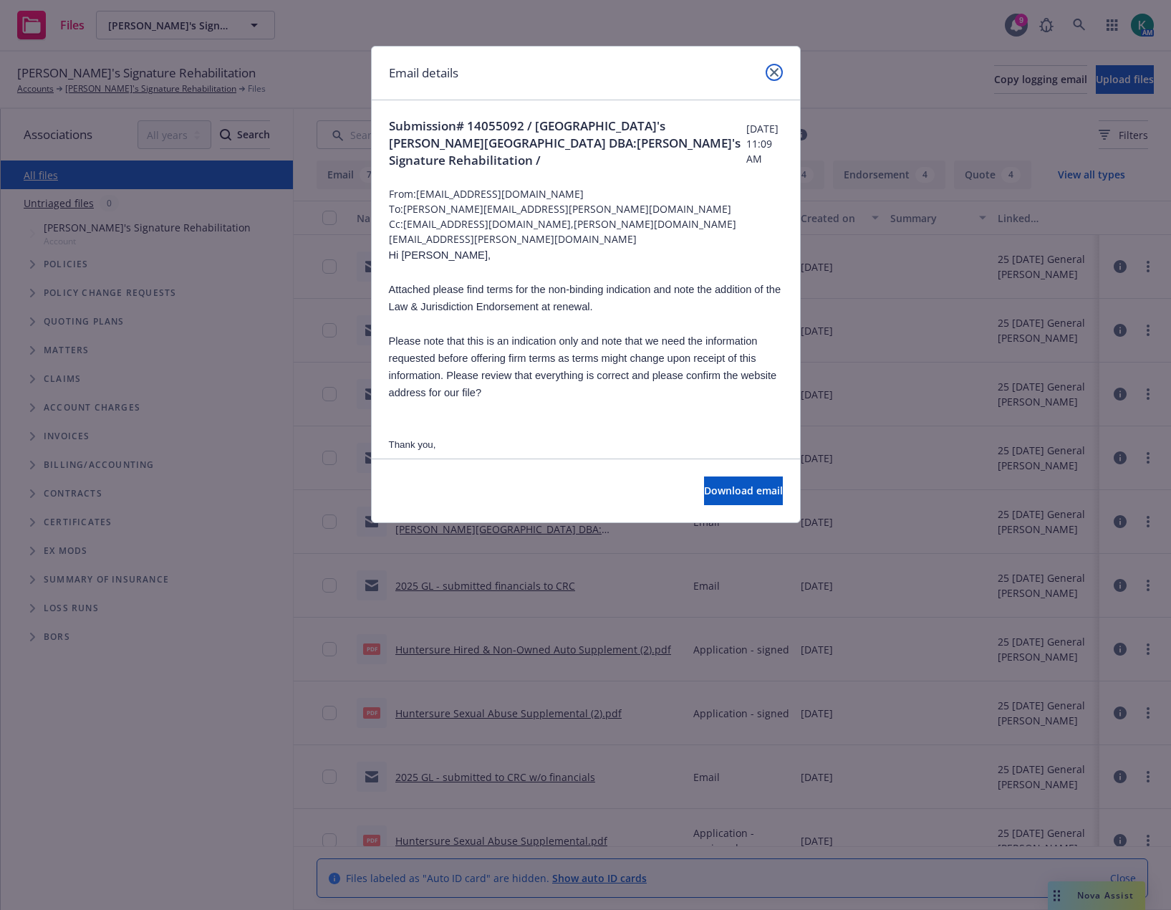
click at [782, 72] on link "close" at bounding box center [774, 72] width 17 height 17
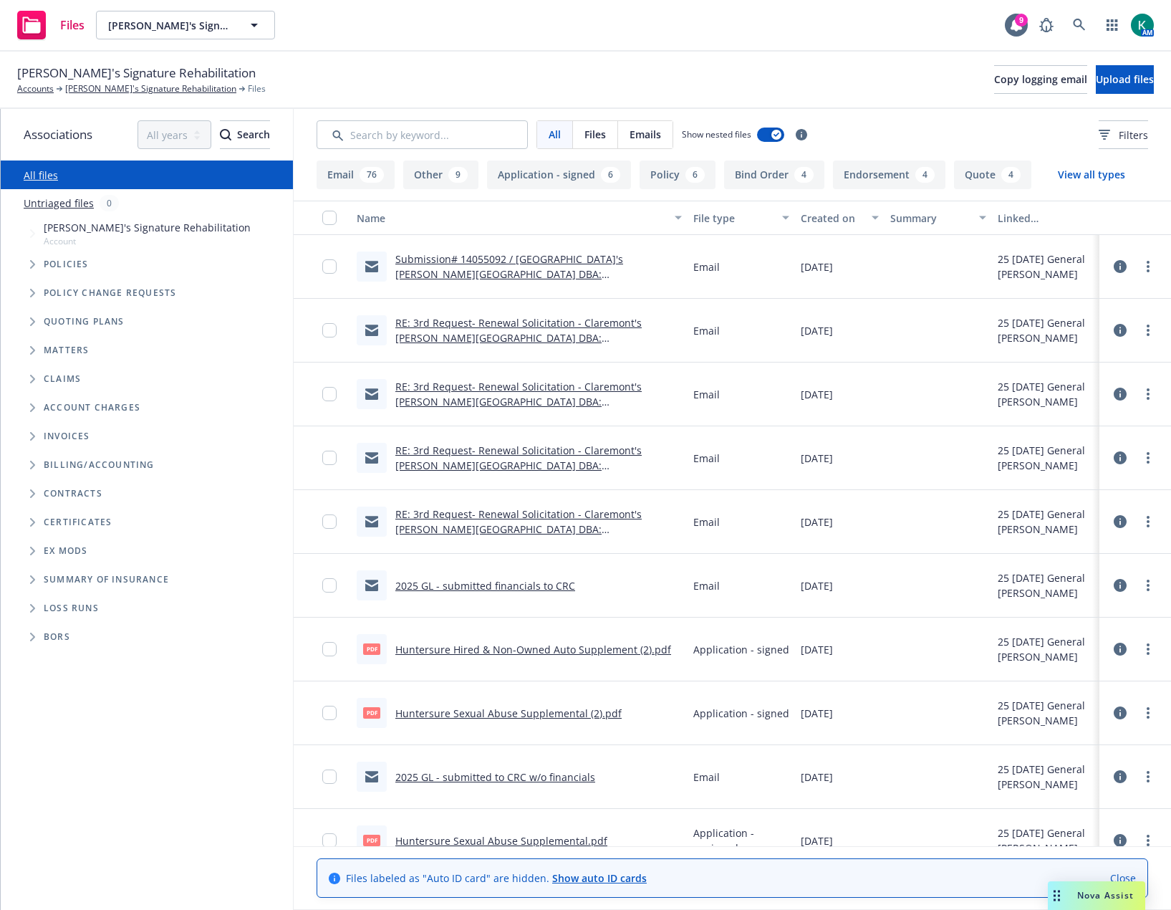
drag, startPoint x: 375, startPoint y: 45, endPoint x: 336, endPoint y: 60, distance: 41.5
click at [375, 44] on div "Files Claremont's Signature Rehabilitation Claremont's Signature Rehabilitation…" at bounding box center [585, 26] width 1171 height 52
click at [100, 87] on link "[PERSON_NAME]'s Signature Rehabilitation" at bounding box center [150, 88] width 171 height 13
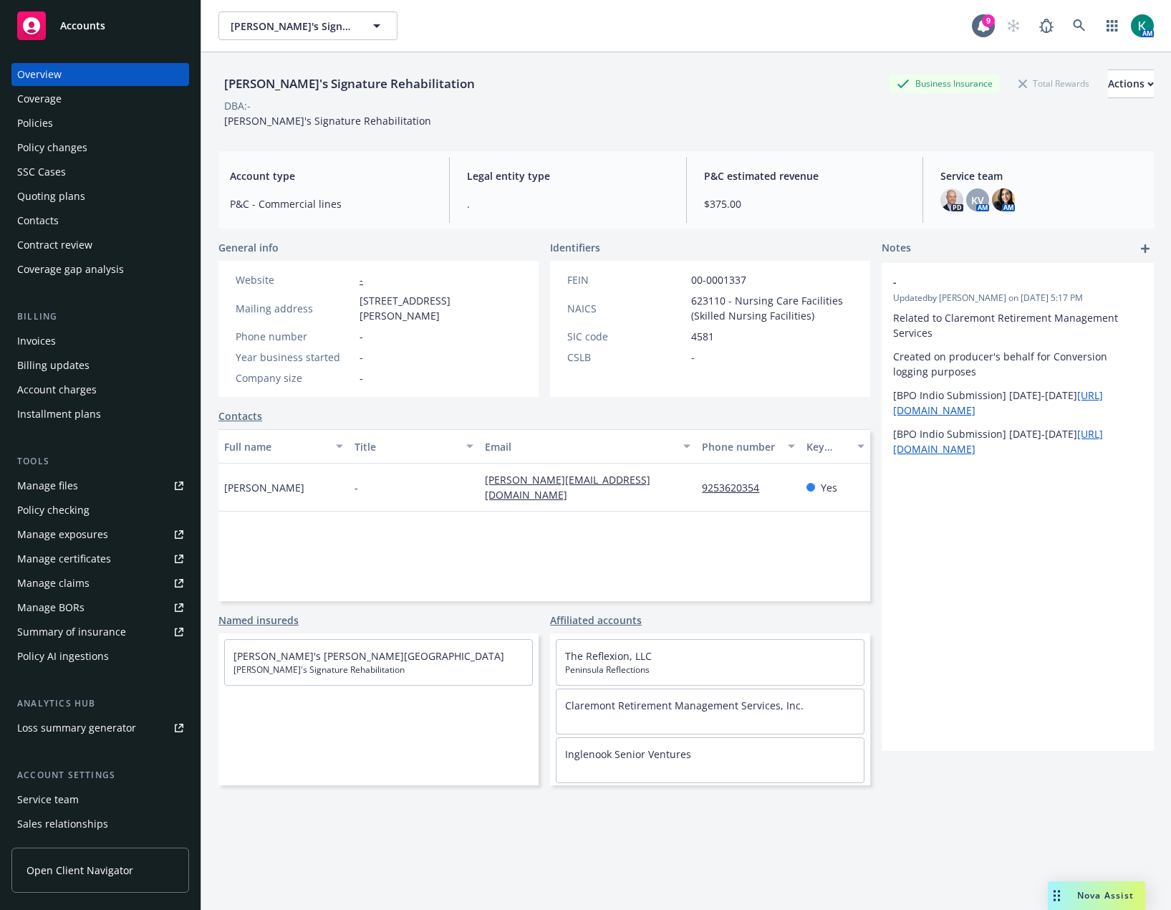
click at [75, 126] on div "Policies" at bounding box center [100, 123] width 166 height 23
